Goal: Information Seeking & Learning: Learn about a topic

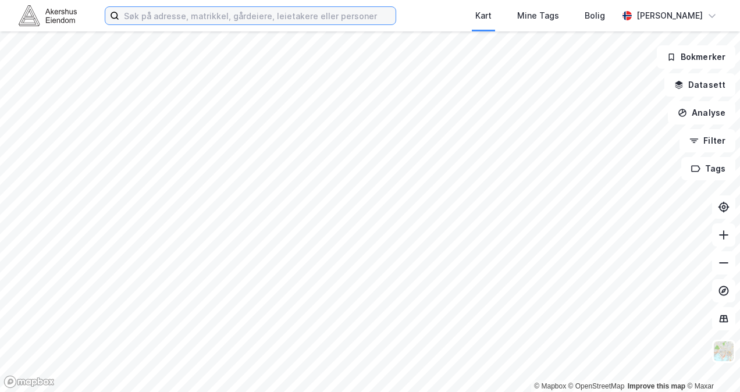
click at [204, 21] on input at bounding box center [257, 15] width 276 height 17
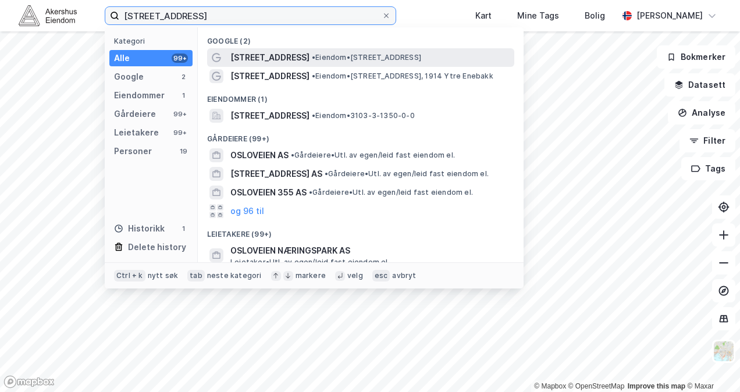
type input "[STREET_ADDRESS]"
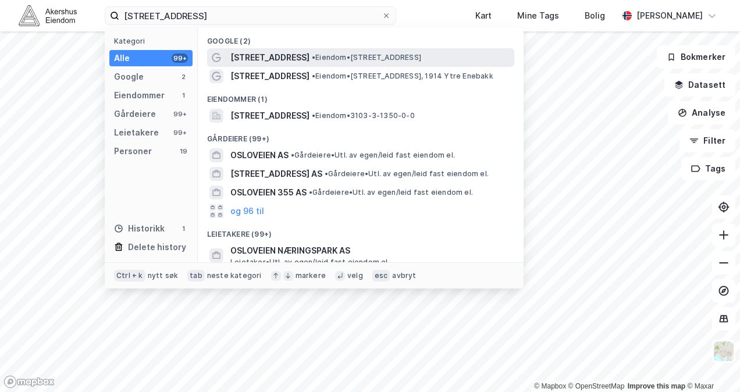
click at [403, 55] on span "• Eiendom • [STREET_ADDRESS]" at bounding box center [366, 57] width 109 height 9
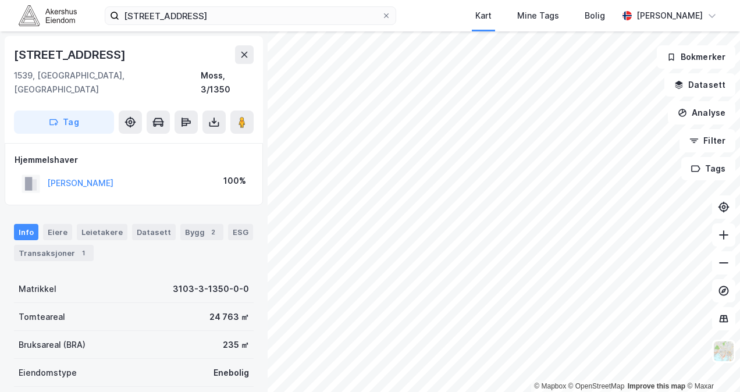
click at [487, 0] on html "osloveien 381 Kart Mine Tags Bolig [PERSON_NAME] © Mapbox © OpenStreetMap Impro…" at bounding box center [370, 196] width 740 height 392
click at [384, 392] on html "osloveien 381 Kart Mine Tags Bolig [PERSON_NAME] © Mapbox © OpenStreetMap Impro…" at bounding box center [370, 196] width 740 height 392
click at [500, 25] on div "osloveien 381 Kart Mine Tags Bolig [PERSON_NAME] © Mapbox © OpenStreetMap Impro…" at bounding box center [370, 196] width 740 height 392
click at [546, 392] on html "osloveien 381 Kart Mine Tags Bolig [PERSON_NAME] © Mapbox © OpenStreetMap Impro…" at bounding box center [370, 196] width 740 height 392
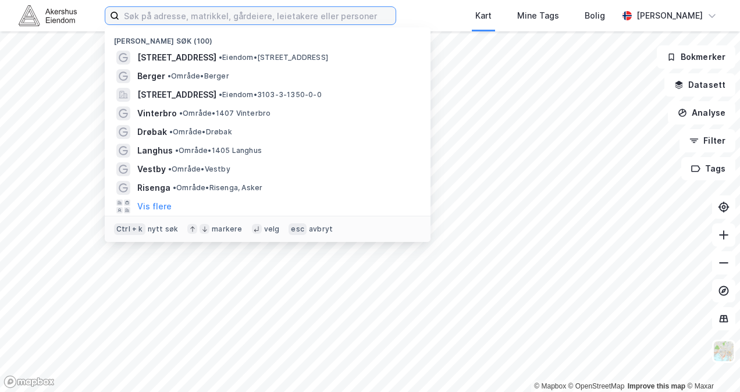
click at [211, 15] on input at bounding box center [257, 15] width 276 height 17
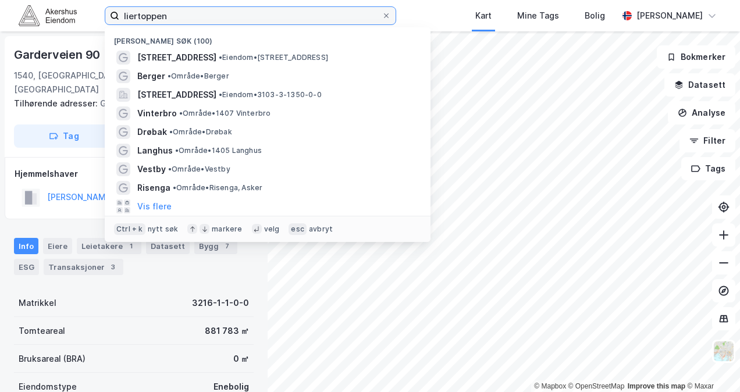
type input "liertoppen"
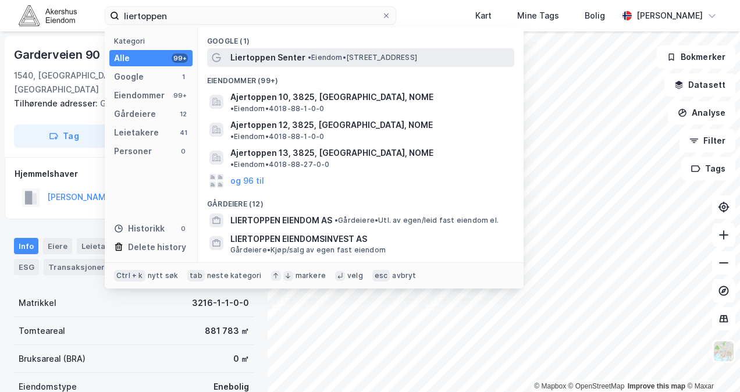
click at [260, 61] on span "Liertoppen Senter" at bounding box center [267, 58] width 75 height 14
